Goal: Information Seeking & Learning: Learn about a topic

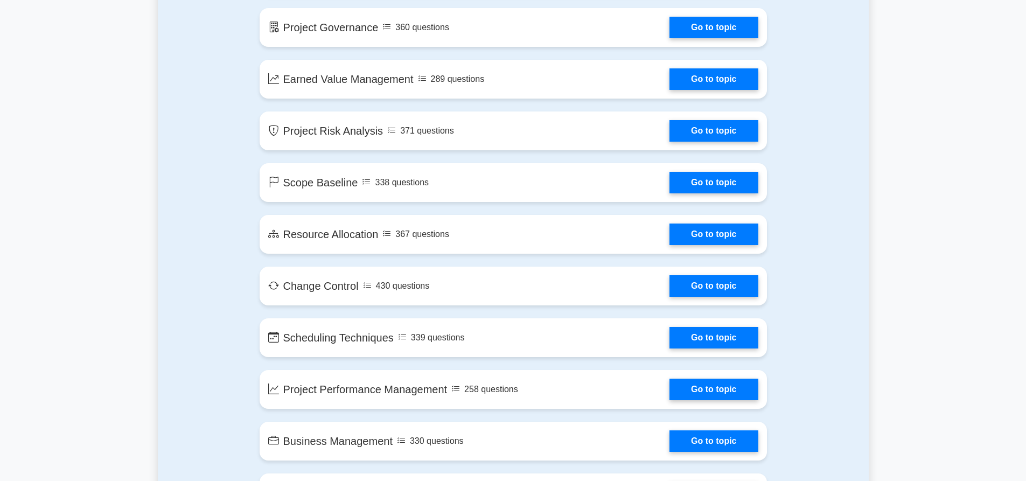
scroll to position [1508, 0]
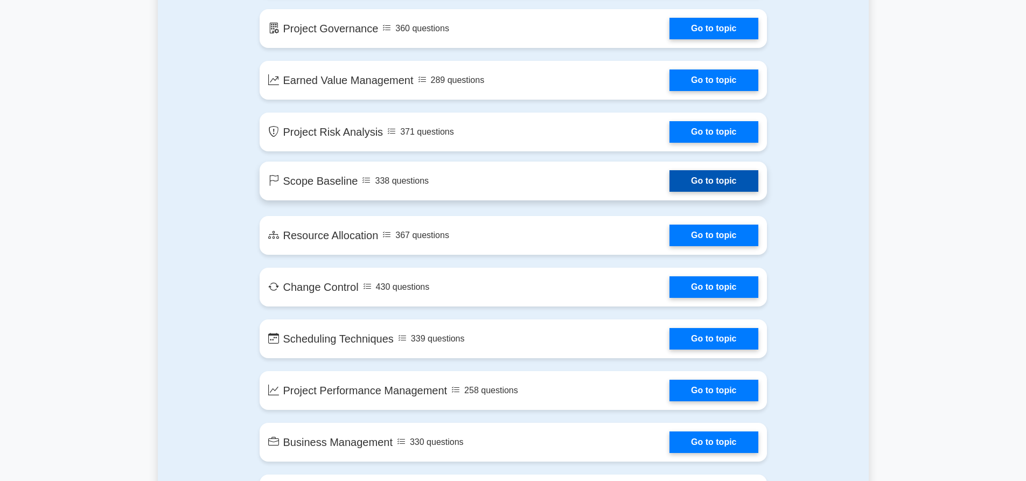
click at [670, 191] on link "Go to topic" at bounding box center [714, 181] width 88 height 22
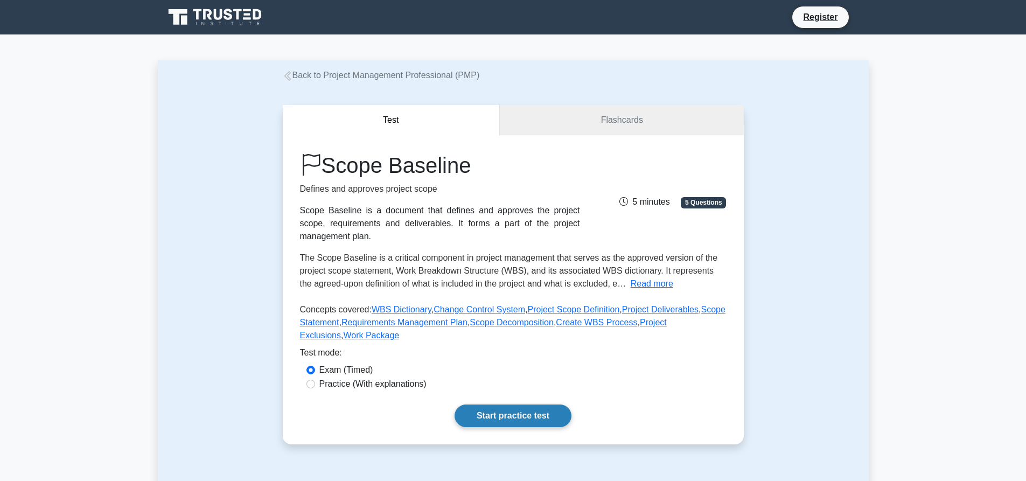
click at [500, 412] on link "Start practice test" at bounding box center [513, 416] width 117 height 23
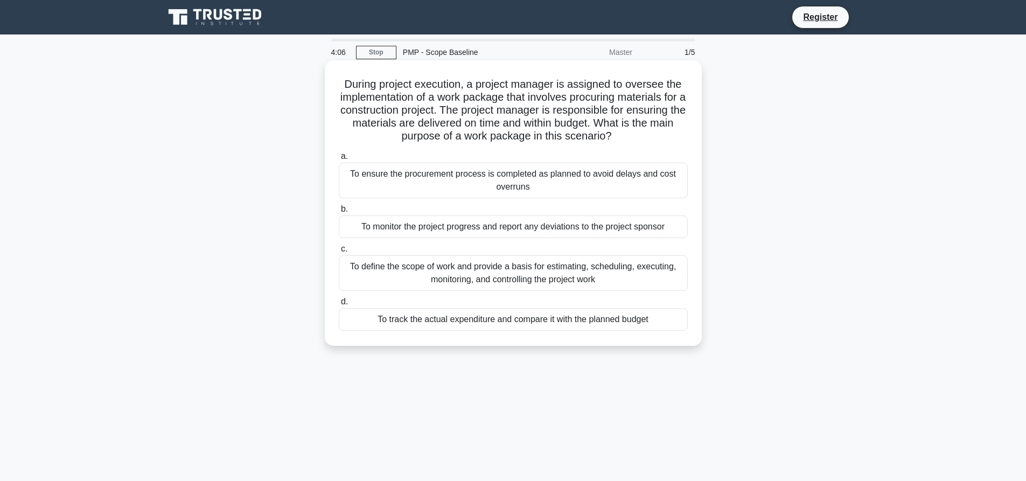
click at [490, 324] on div "To track the actual expenditure and compare it with the planned budget" at bounding box center [513, 319] width 349 height 23
click at [339, 305] on input "d. To track the actual expenditure and compare it with the planned budget" at bounding box center [339, 301] width 0 height 7
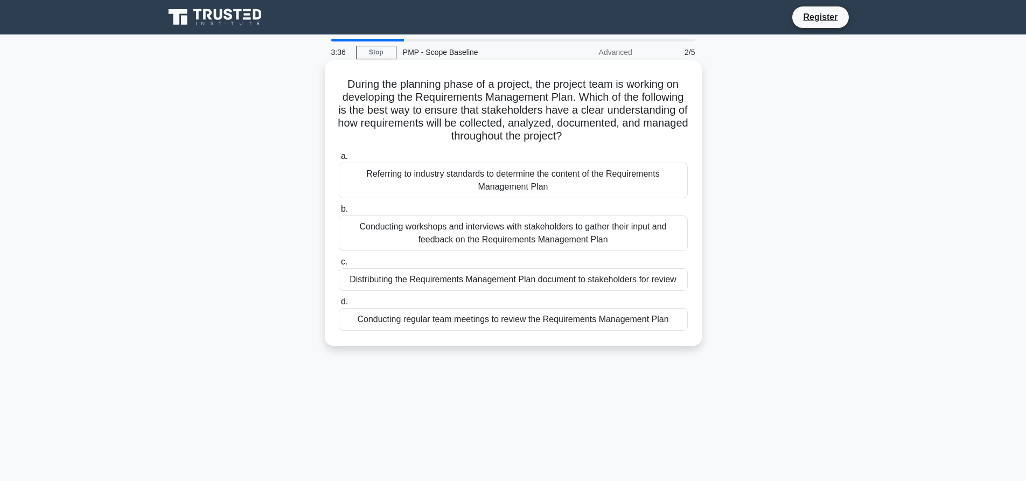
click at [571, 280] on div "Distributing the Requirements Management Plan document to stakeholders for revi…" at bounding box center [513, 279] width 349 height 23
click at [339, 266] on input "c. Distributing the Requirements Management Plan document to stakeholders for r…" at bounding box center [339, 262] width 0 height 7
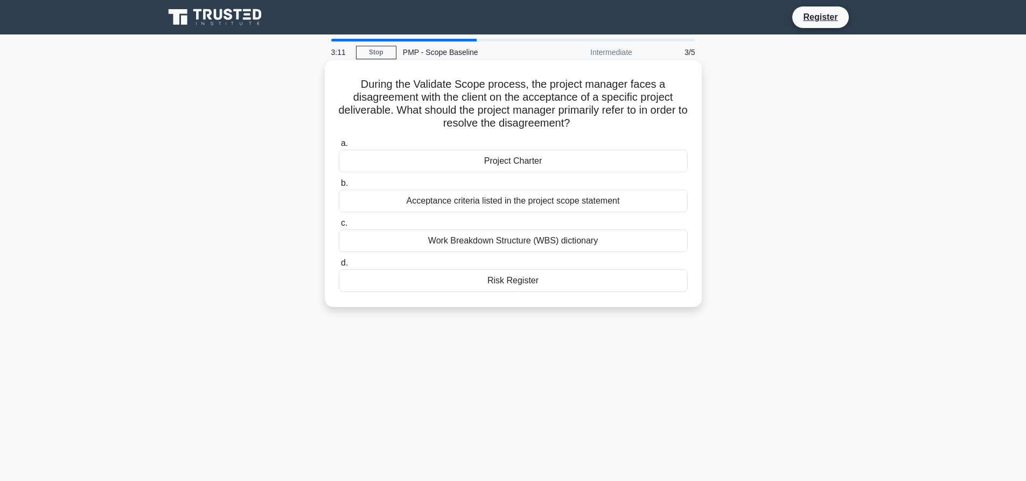
click at [487, 203] on div "Acceptance criteria listed in the project scope statement" at bounding box center [513, 201] width 349 height 23
click at [339, 187] on input "b. Acceptance criteria listed in the project scope statement" at bounding box center [339, 183] width 0 height 7
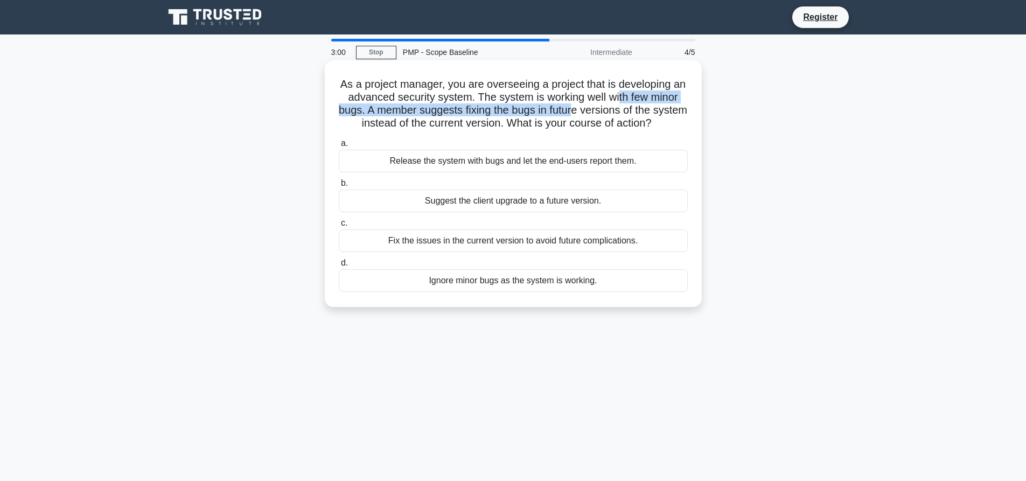
drag, startPoint x: 631, startPoint y: 109, endPoint x: 652, endPoint y: 109, distance: 20.5
click at [646, 106] on h5 "As a project manager, you are overseeing a project that is developing an advanc…" at bounding box center [513, 104] width 351 height 53
click at [656, 112] on h5 "As a project manager, you are overseeing a project that is developing an advanc…" at bounding box center [513, 104] width 351 height 53
click at [537, 172] on div "Release the system with bugs and let the end-users report them." at bounding box center [513, 161] width 349 height 23
click at [339, 147] on input "a. Release the system with bugs and let the end-users report them." at bounding box center [339, 143] width 0 height 7
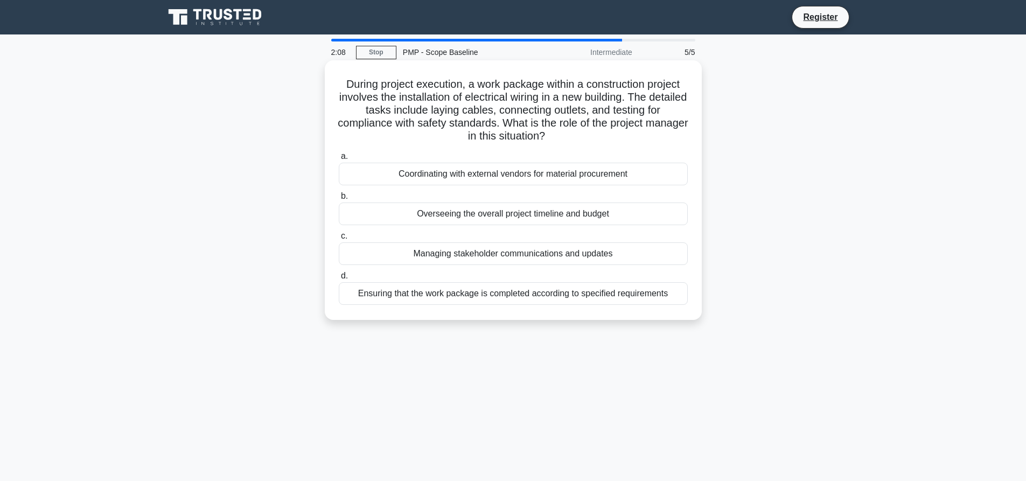
click at [455, 257] on div "Managing stakeholder communications and updates" at bounding box center [513, 253] width 349 height 23
click at [339, 240] on input "c. Managing stakeholder communications and updates" at bounding box center [339, 236] width 0 height 7
